Goal: Transaction & Acquisition: Obtain resource

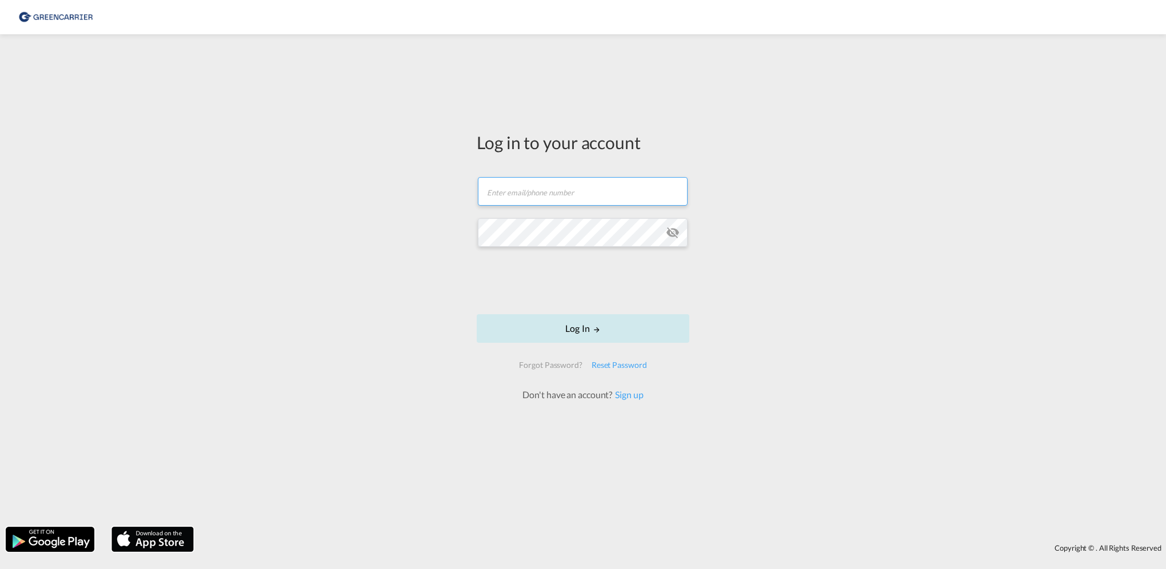
type input "[PERSON_NAME][EMAIL_ADDRESS][PERSON_NAME][DOMAIN_NAME]"
click at [557, 331] on button "Log In" at bounding box center [583, 328] width 213 height 29
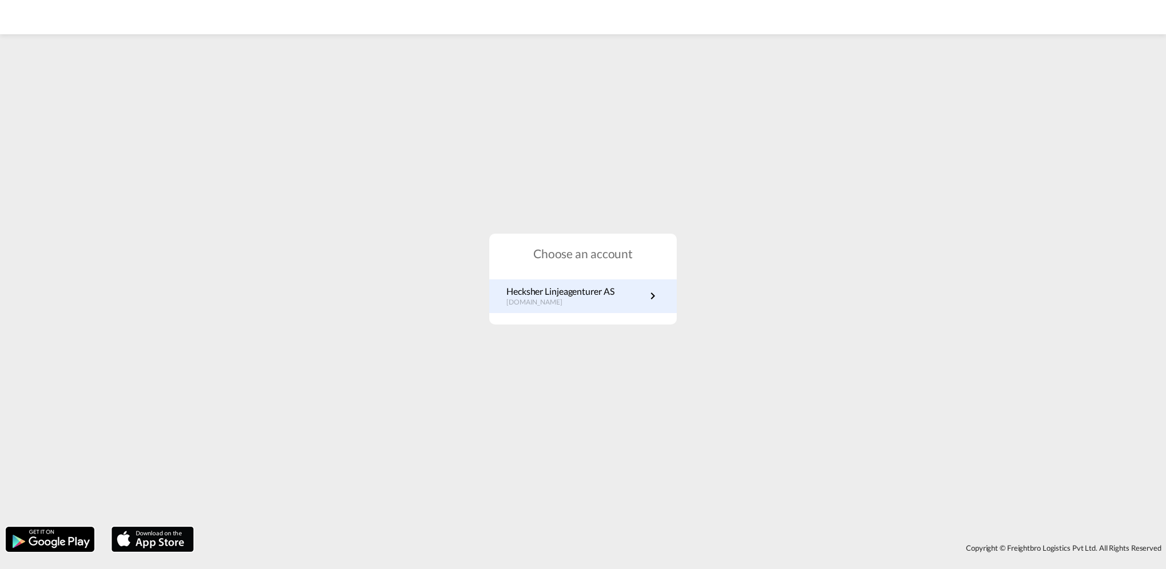
click at [543, 294] on p "Hecksher Linjeagenturer AS" at bounding box center [560, 291] width 107 height 13
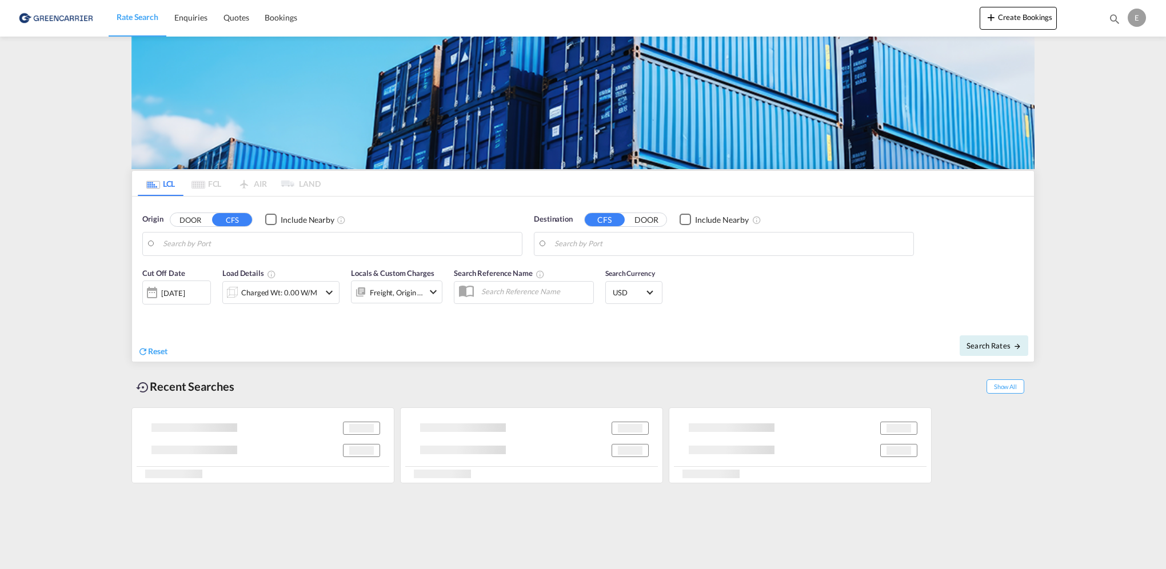
type input "Oslo, NOOSL"
type input "Shanghai, SH, CNSHA"
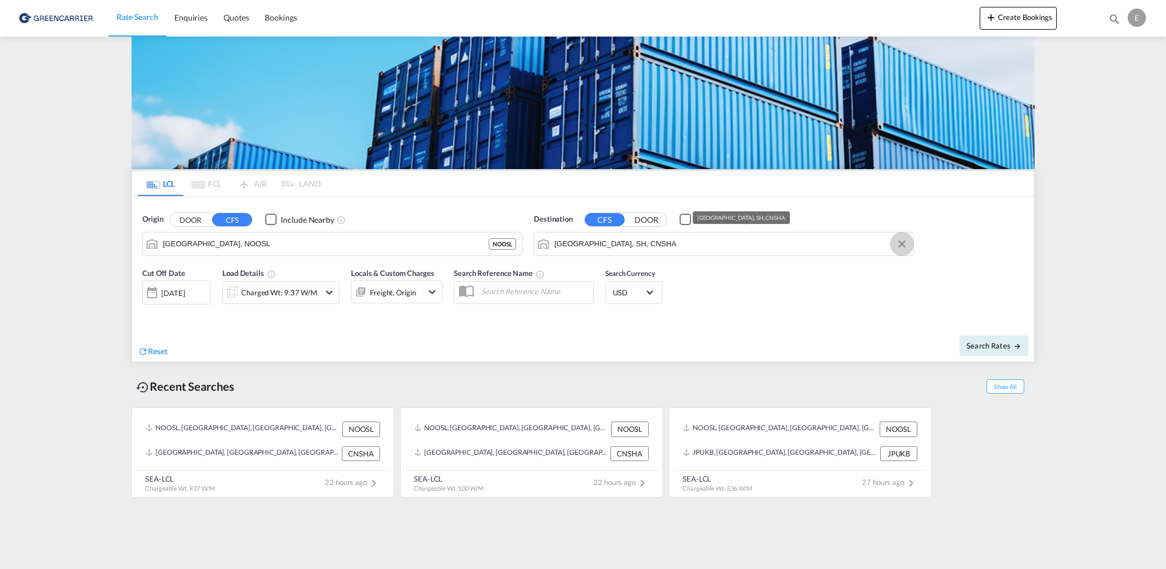
click at [903, 246] on button "Clear Input" at bounding box center [902, 244] width 17 height 17
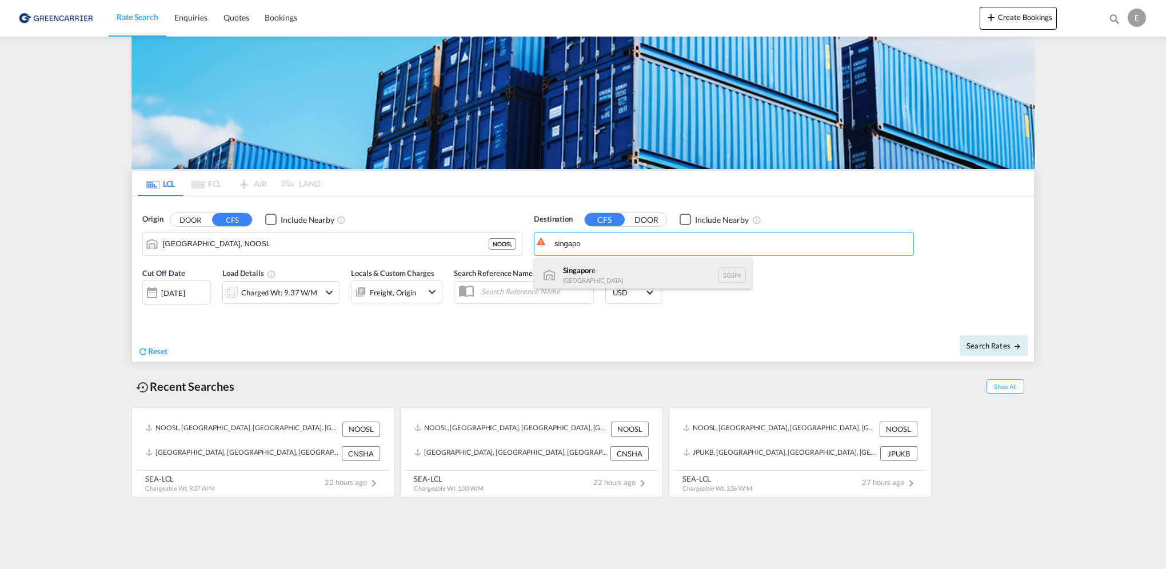
click at [611, 280] on div "Singapo re Singapore SGSIN" at bounding box center [643, 275] width 217 height 34
type input "Singapore, SGSIN"
click at [334, 292] on md-icon "icon-chevron-down" at bounding box center [329, 293] width 14 height 14
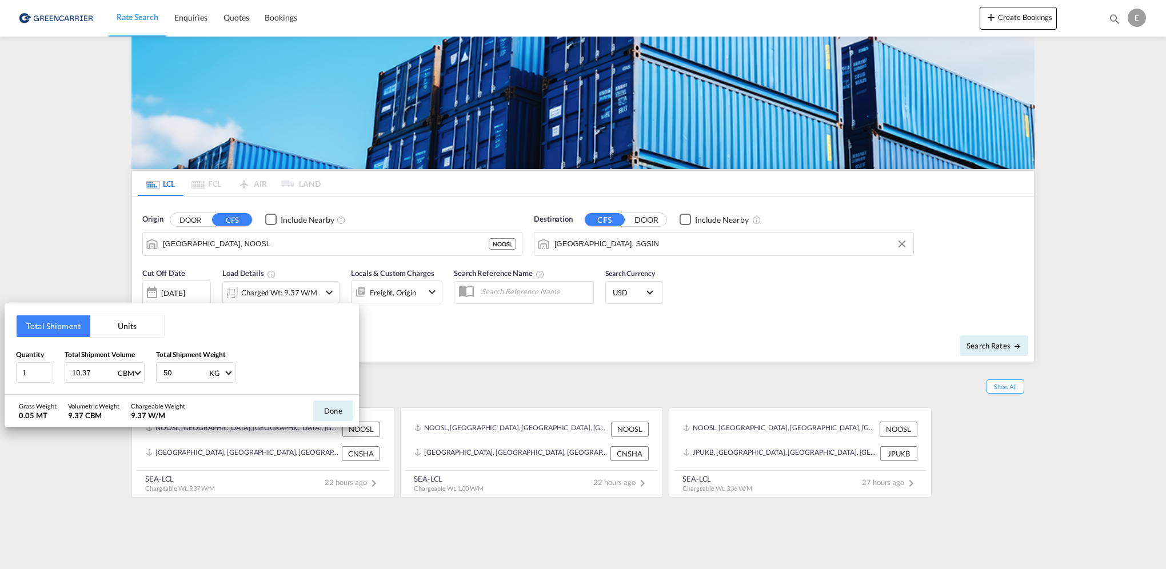
drag, startPoint x: 110, startPoint y: 373, endPoint x: 50, endPoint y: 367, distance: 59.9
click at [71, 367] on input "10.37" at bounding box center [94, 372] width 46 height 19
drag, startPoint x: 91, startPoint y: 371, endPoint x: 62, endPoint y: 371, distance: 29.2
click at [62, 371] on div "Quantity 1 Total Shipment Volume 10.37 CBM CBM CFT Total Shipment Weight 50 KG …" at bounding box center [182, 366] width 332 height 34
type input "1"
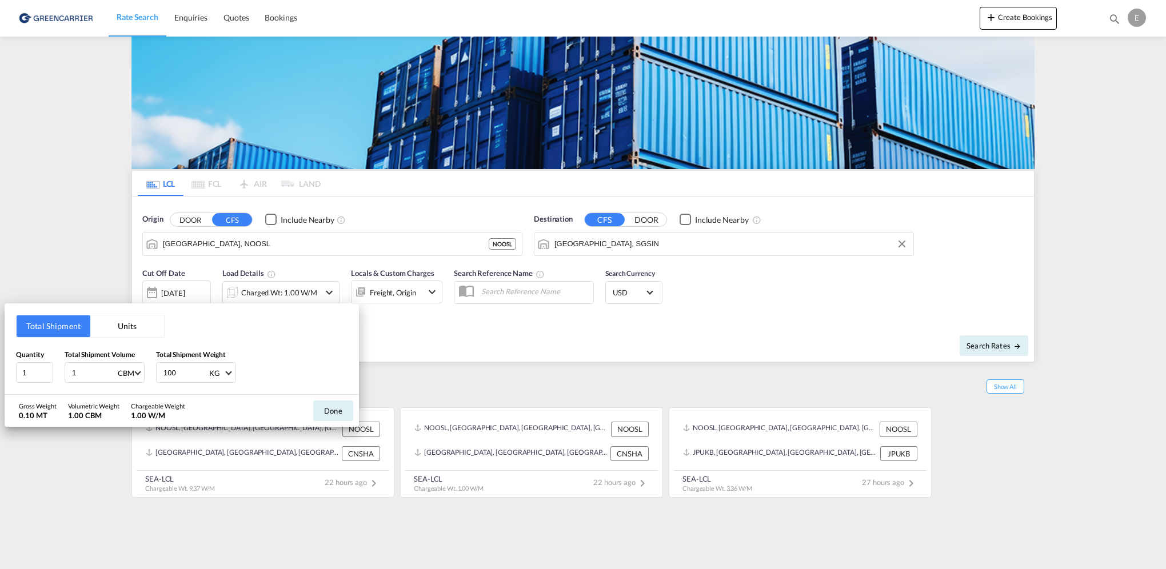
type input "100"
click at [326, 403] on button "Done" at bounding box center [333, 411] width 40 height 21
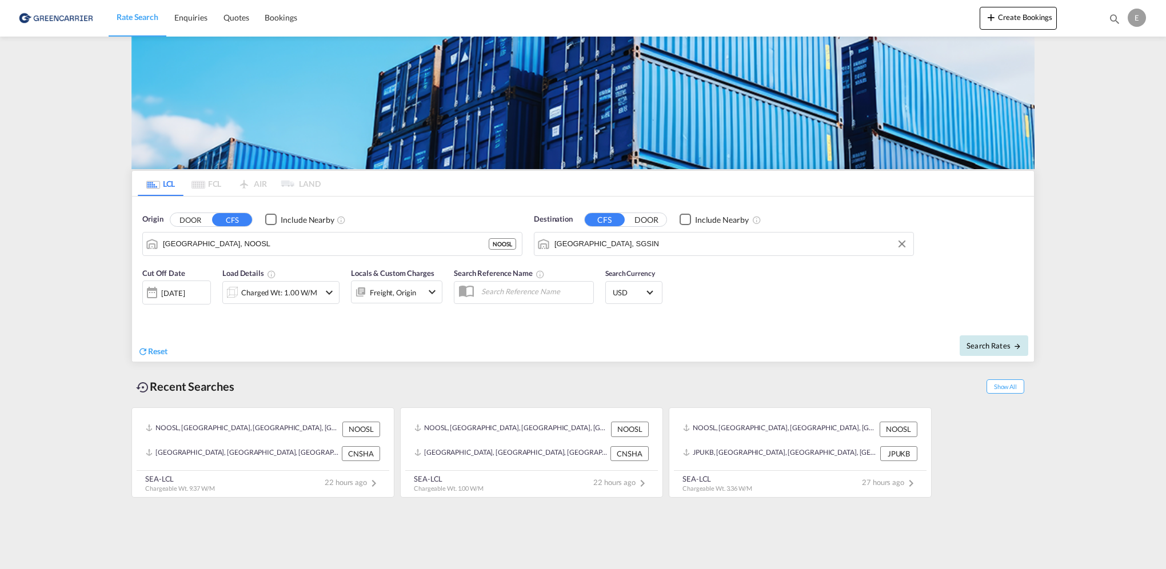
click at [982, 340] on button "Search Rates" at bounding box center [994, 346] width 69 height 21
type input "NOOSL to SGSIN / 27 Aug 2025"
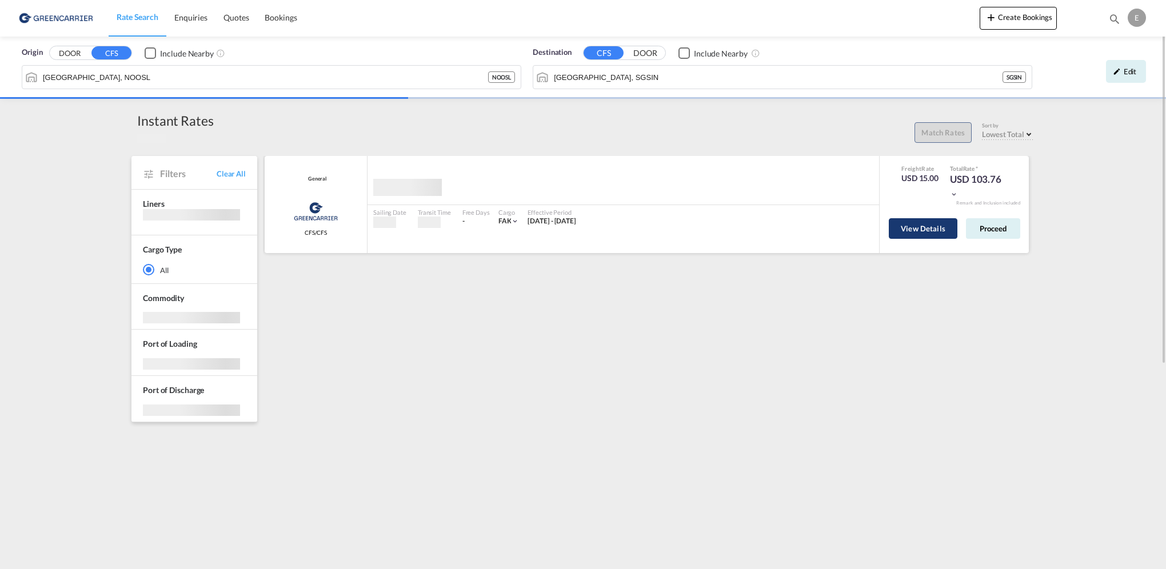
click at [914, 232] on button "View Details" at bounding box center [923, 228] width 69 height 21
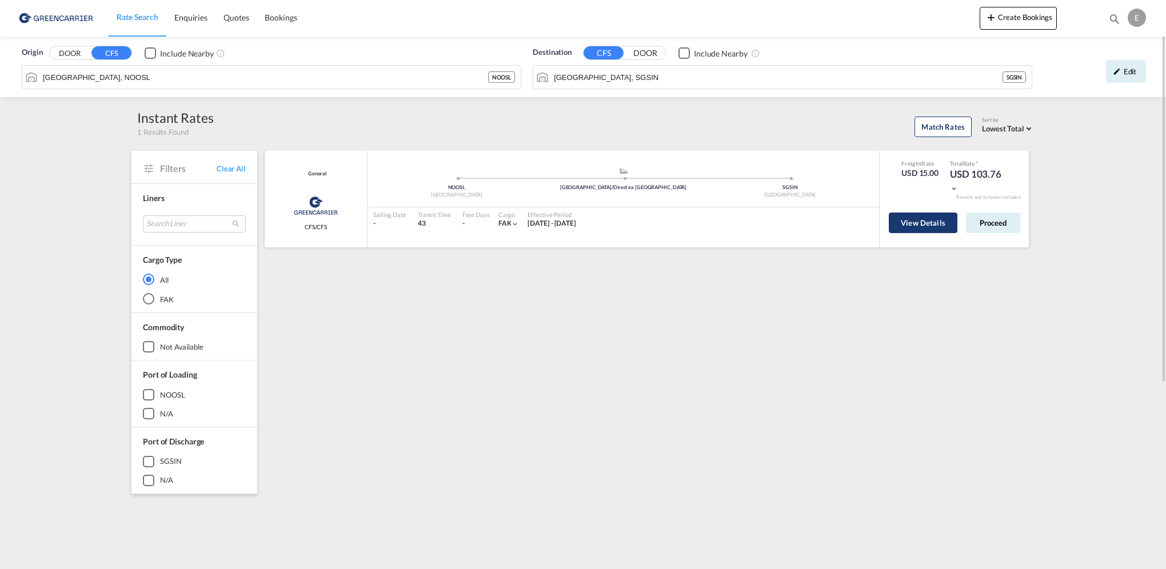
click at [895, 222] on button "View Details" at bounding box center [923, 223] width 69 height 21
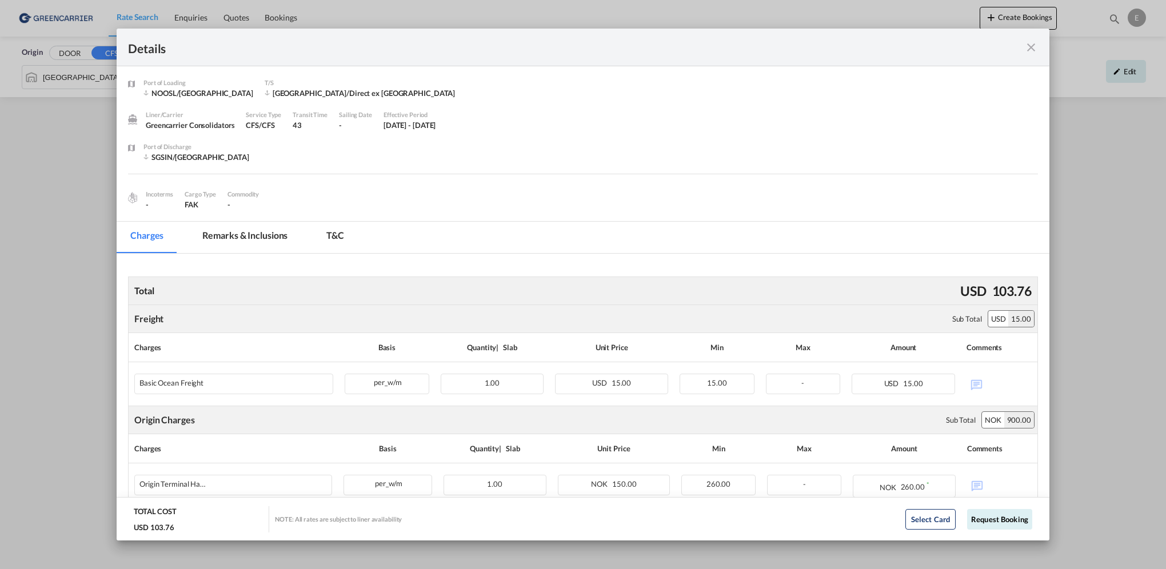
scroll to position [114, 0]
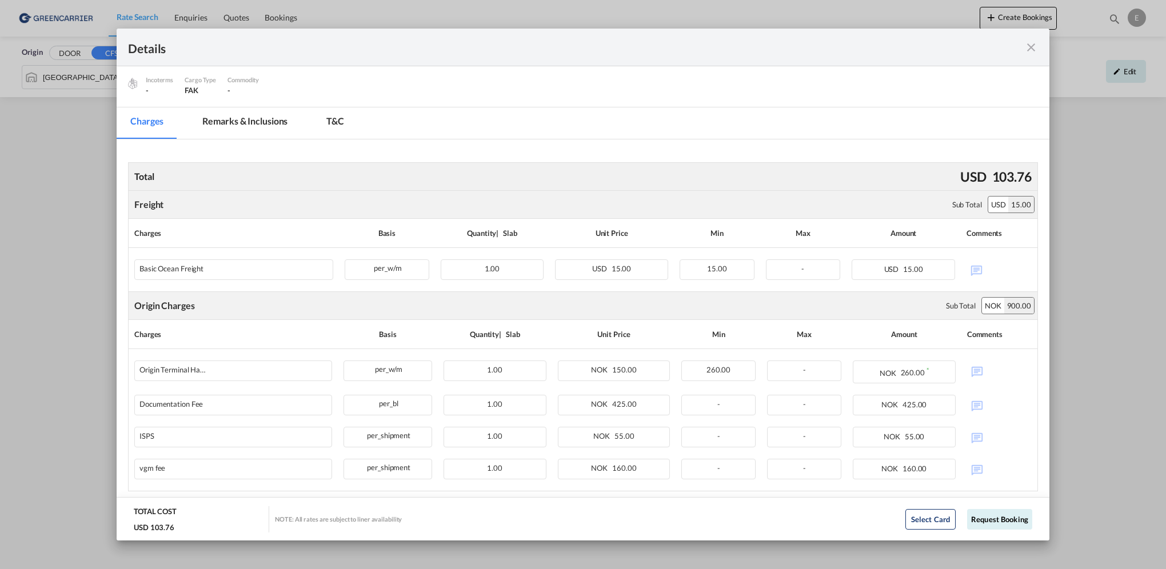
click at [1035, 44] on md-icon "icon-close fg-AAA8AD m-0 cursor" at bounding box center [1032, 48] width 14 height 14
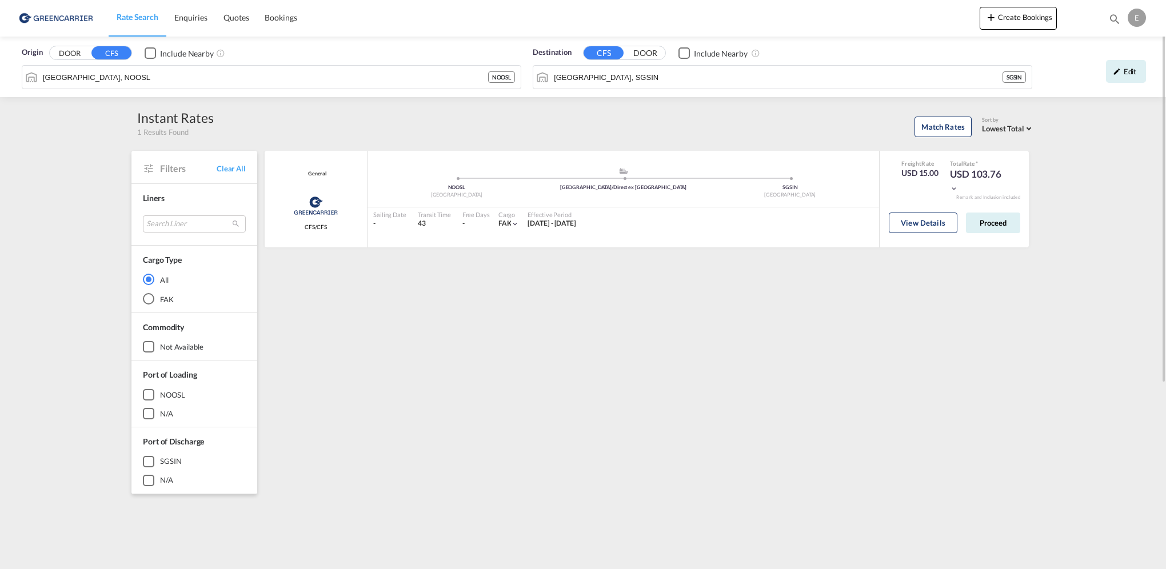
click at [844, 295] on div "General Greencarrier Consolidators CFS/CFS added by you .a{fill:#aaa8ad;} .a{fi…" at bounding box center [649, 494] width 772 height 686
